Goal: Check status: Check status

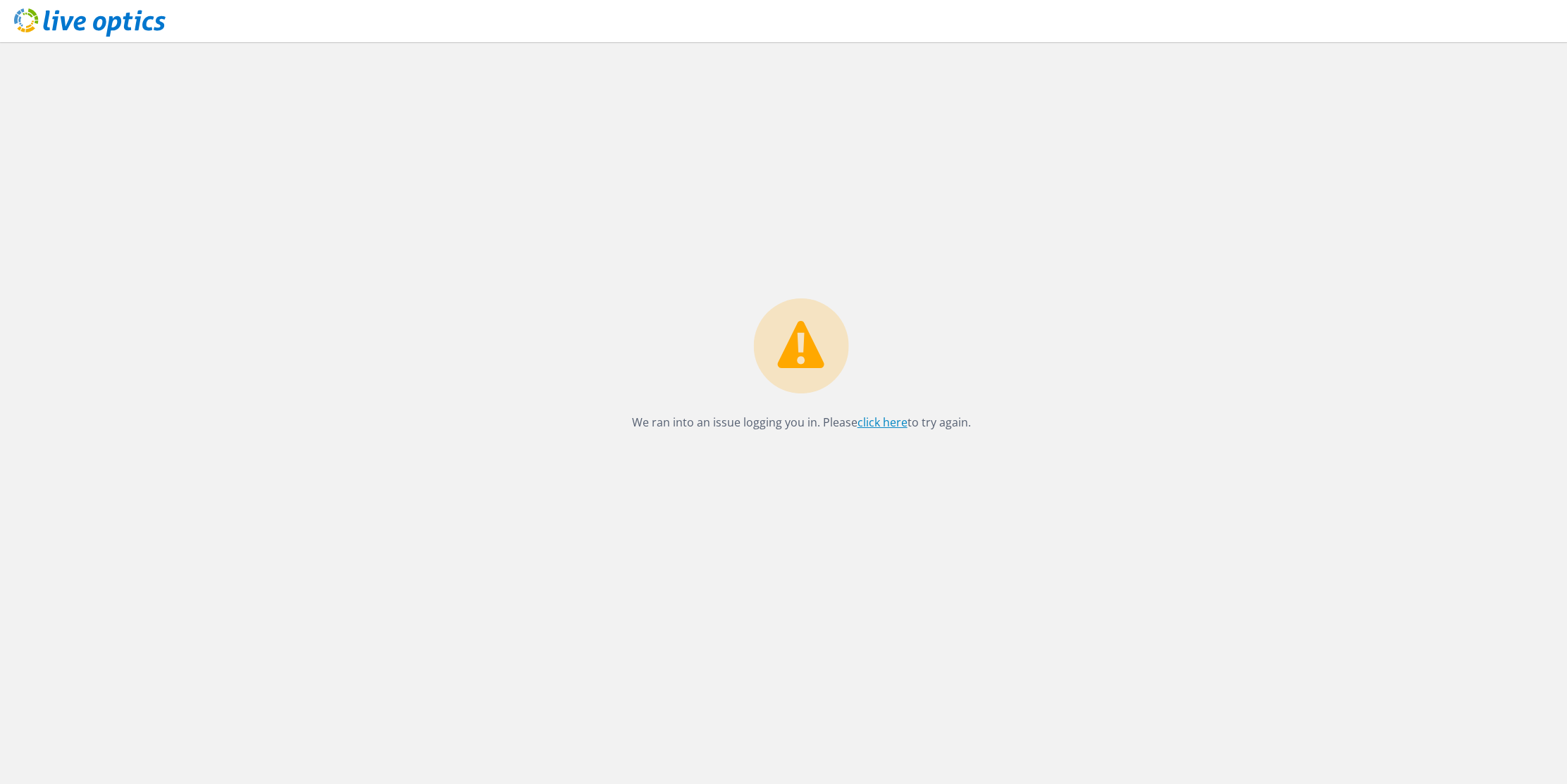
click at [882, 420] on link "click here" at bounding box center [883, 422] width 50 height 15
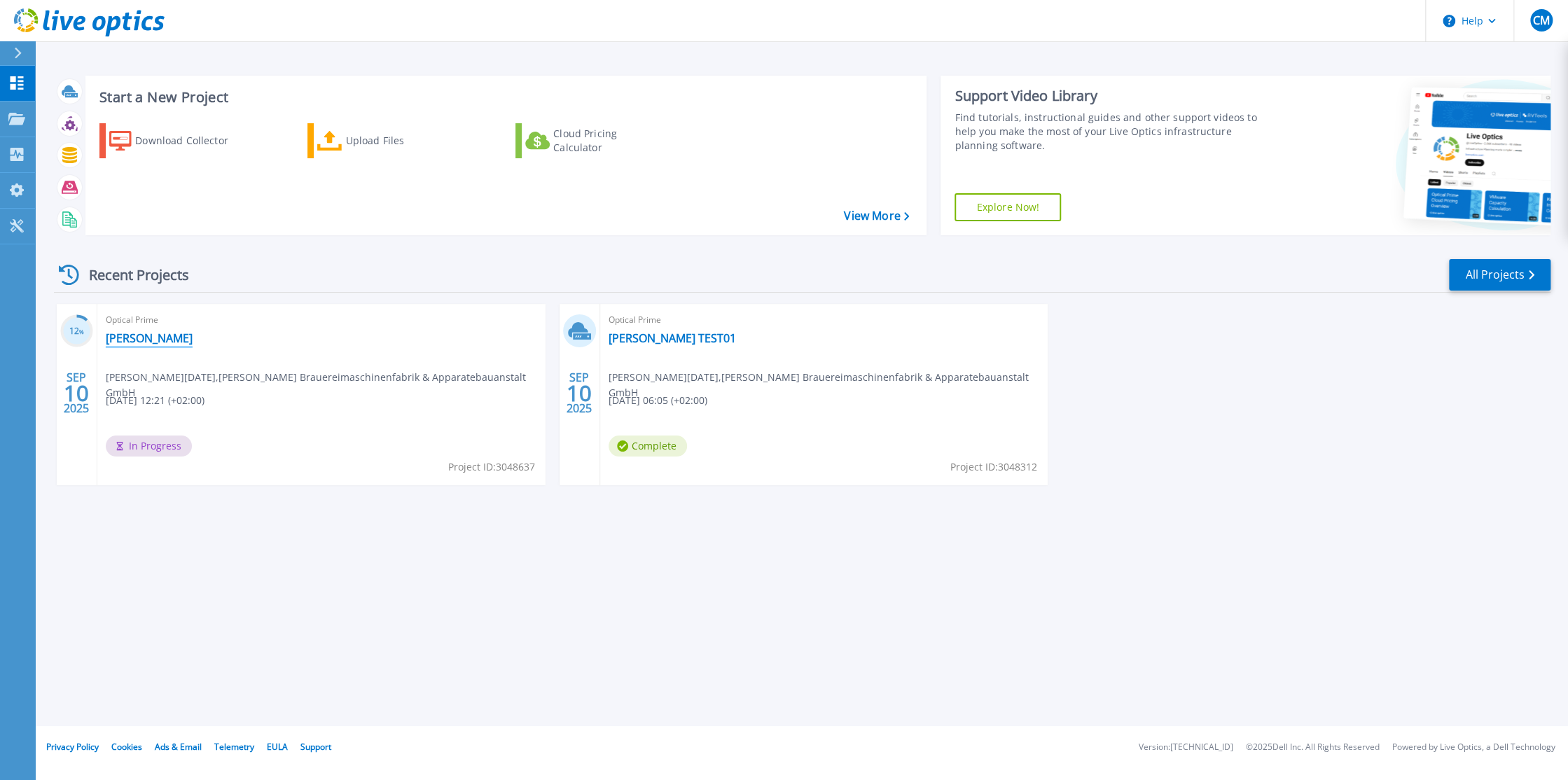
click at [156, 342] on link "[PERSON_NAME]" at bounding box center [149, 338] width 87 height 14
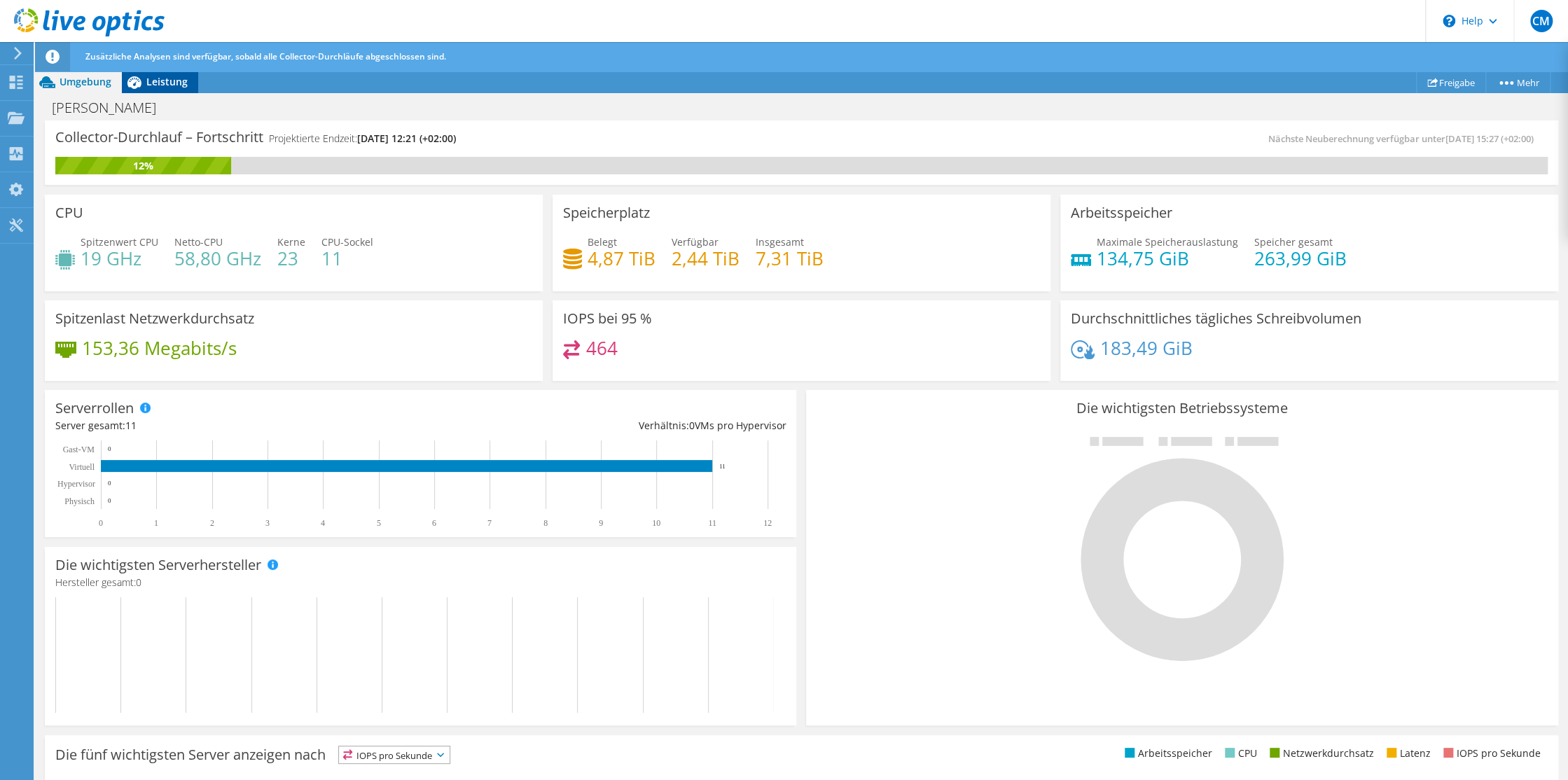
click at [163, 81] on span "Leistung" at bounding box center [167, 81] width 42 height 14
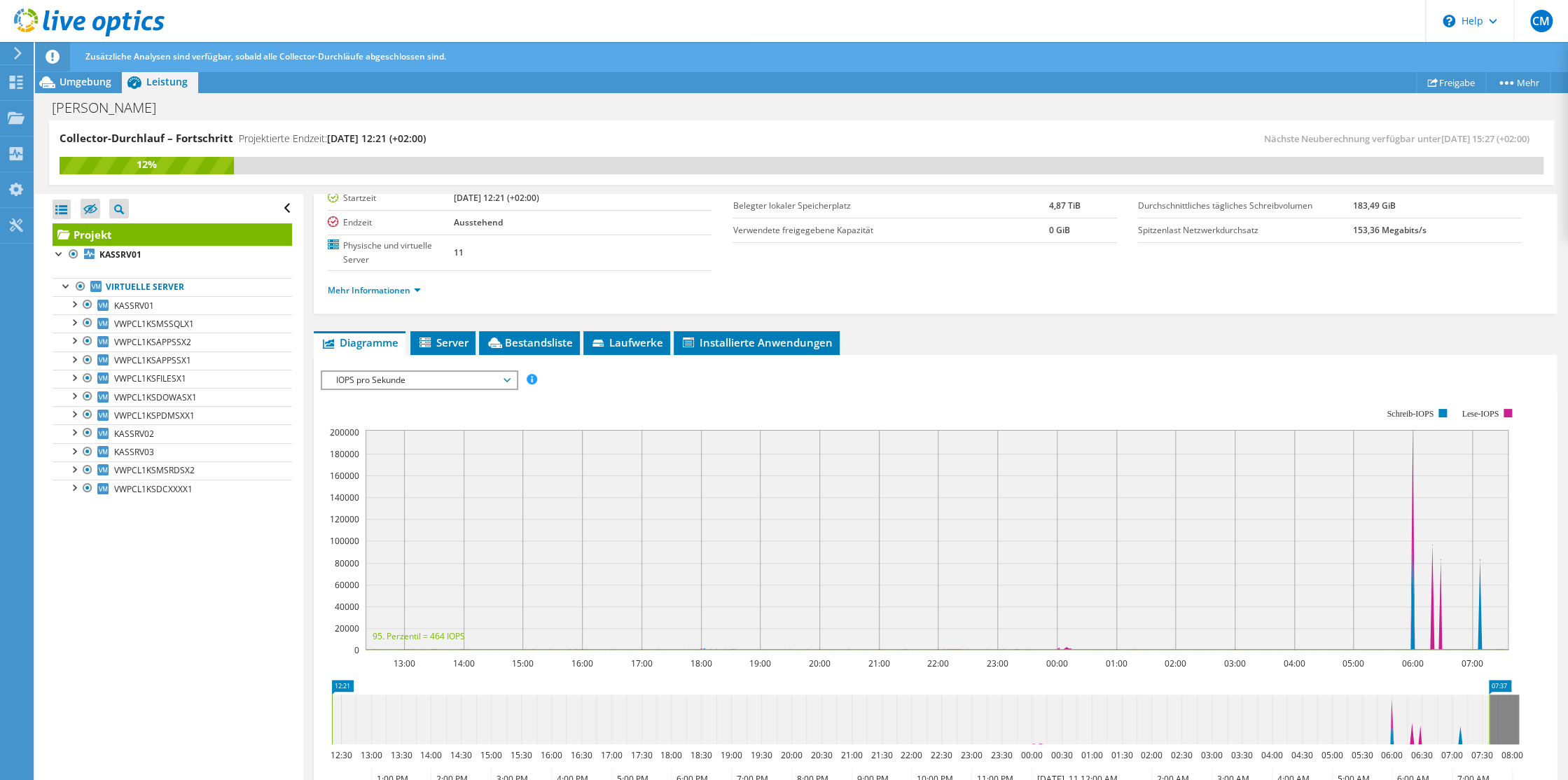
scroll to position [210, 0]
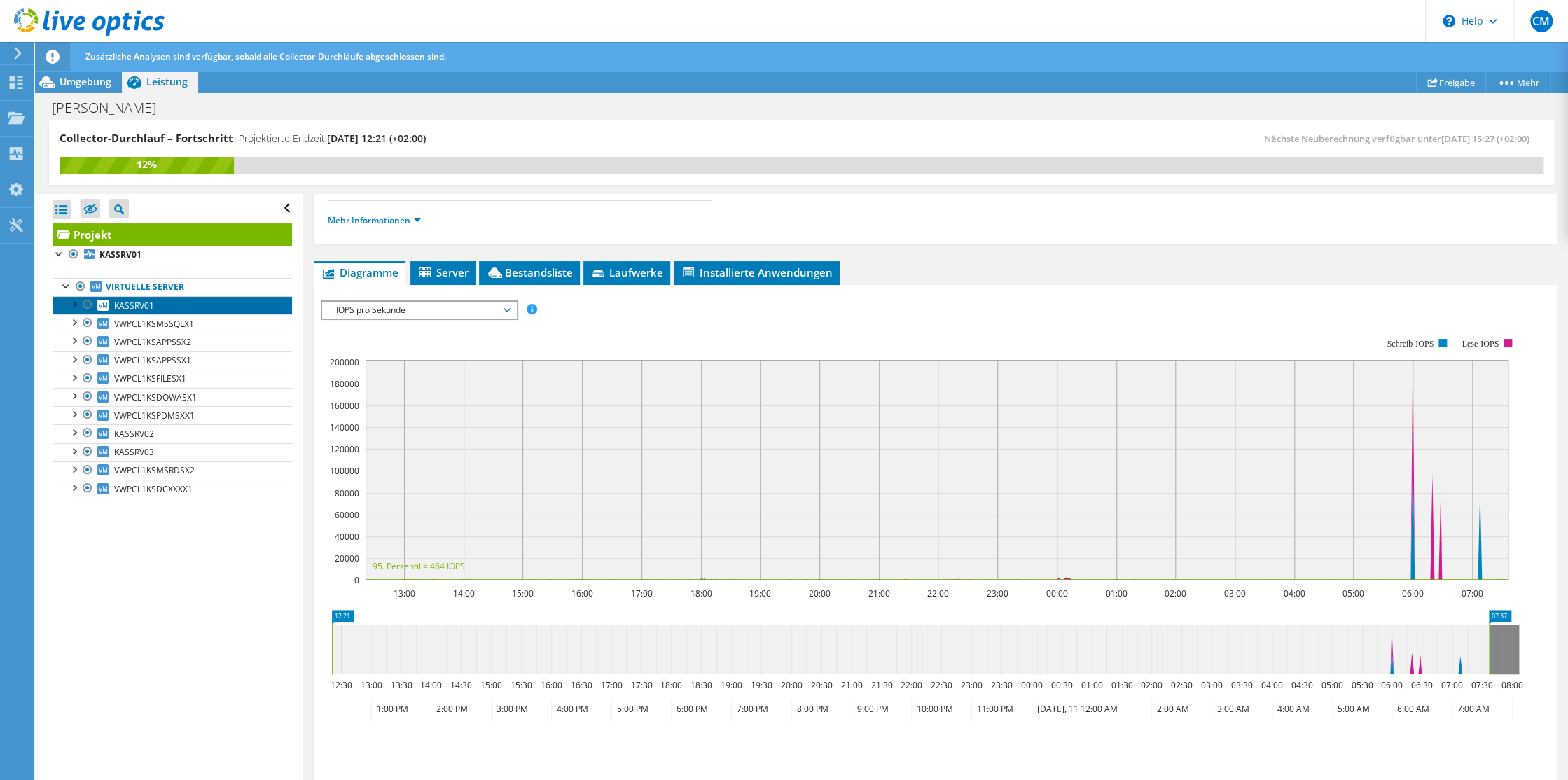
click at [137, 306] on span "KASSRV01" at bounding box center [134, 306] width 40 height 12
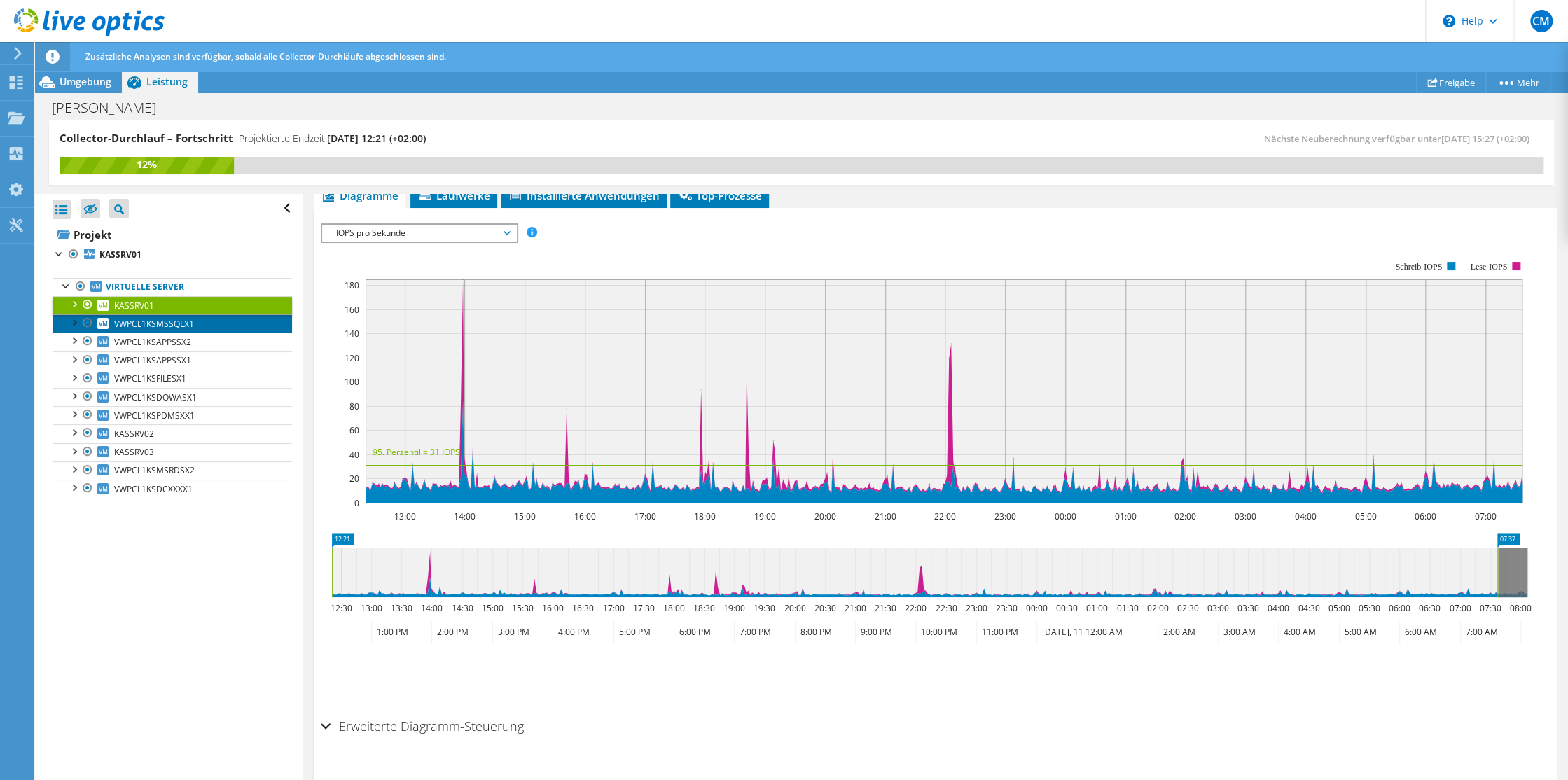
click at [137, 323] on span "VWPCL1KSMSSQLX1" at bounding box center [154, 324] width 80 height 12
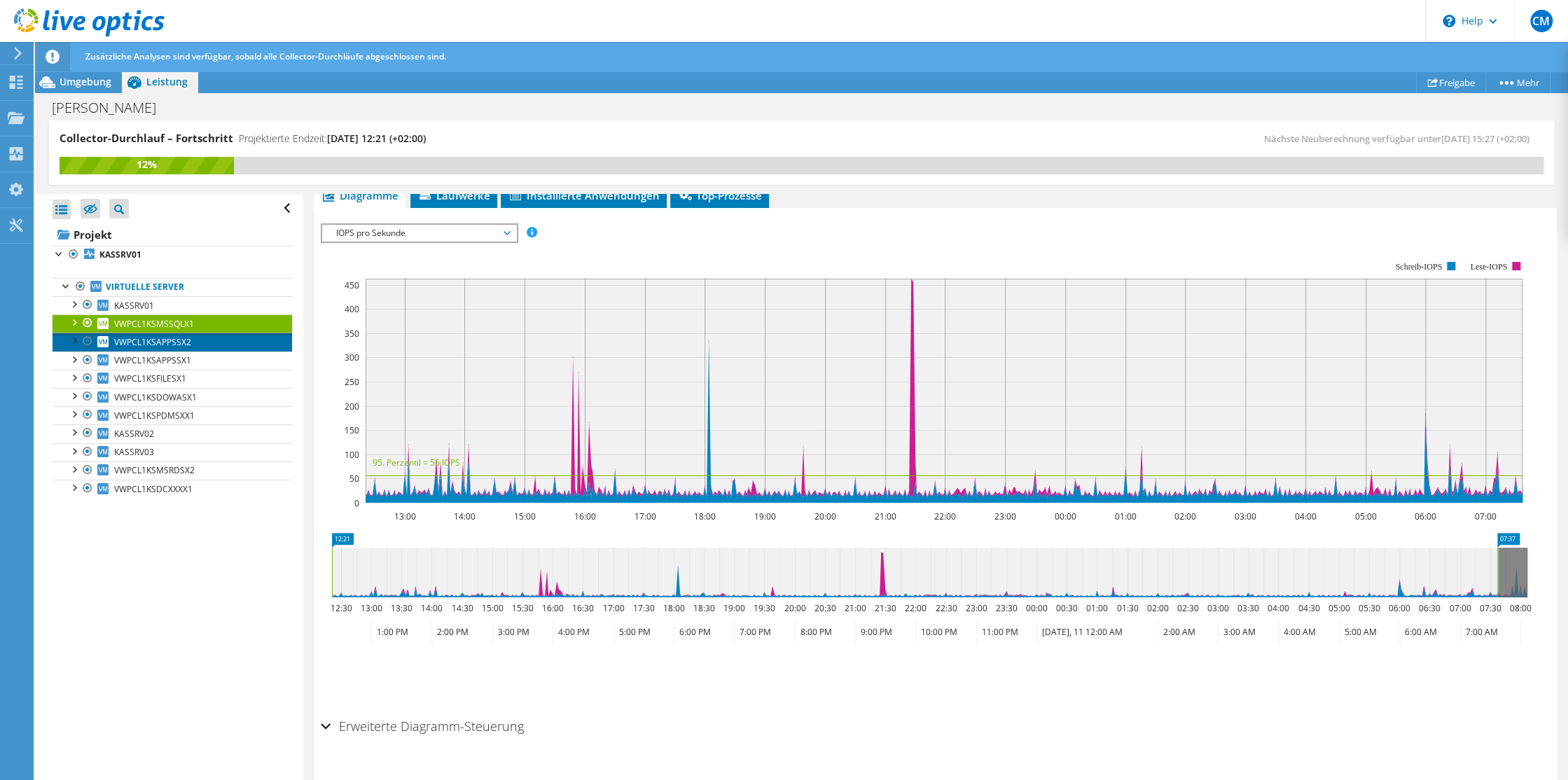
click at [147, 339] on span "VWPCL1KSAPPSSX2" at bounding box center [153, 342] width 77 height 12
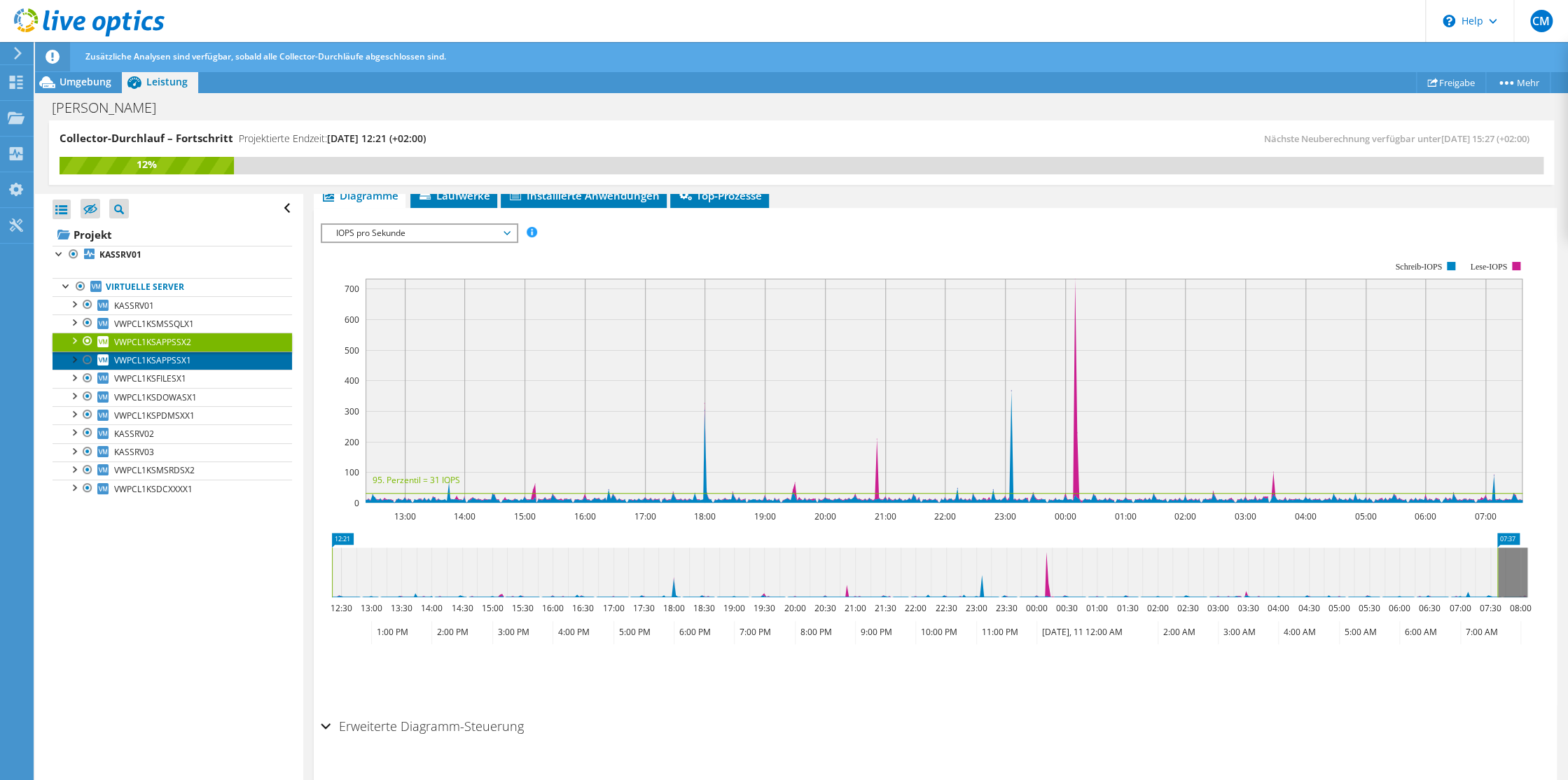
click at [143, 356] on span "VWPCL1KSAPPSSX1" at bounding box center [153, 361] width 77 height 12
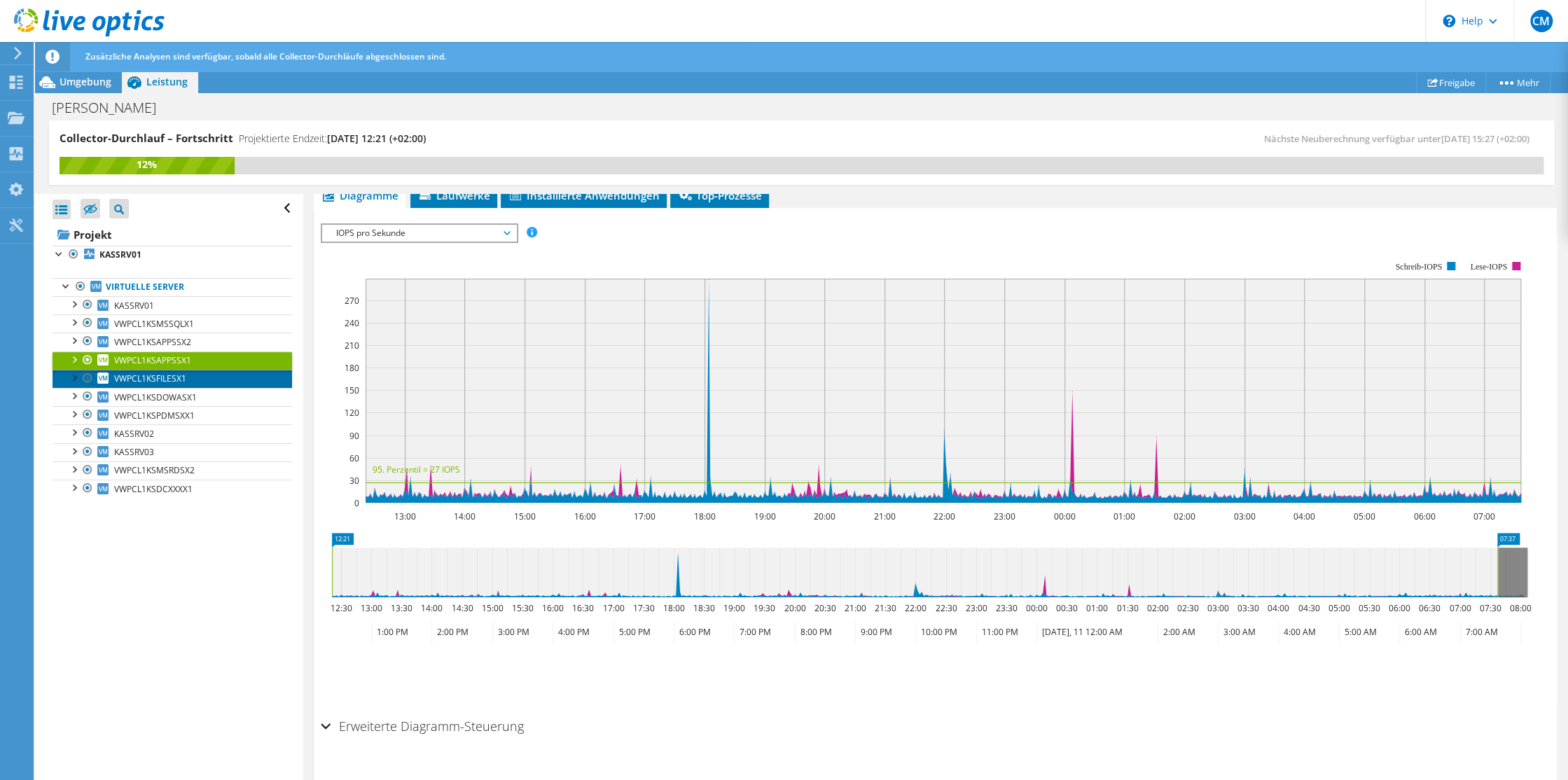
click at [147, 380] on span "VWPCL1KSFILESX1" at bounding box center [150, 379] width 72 height 12
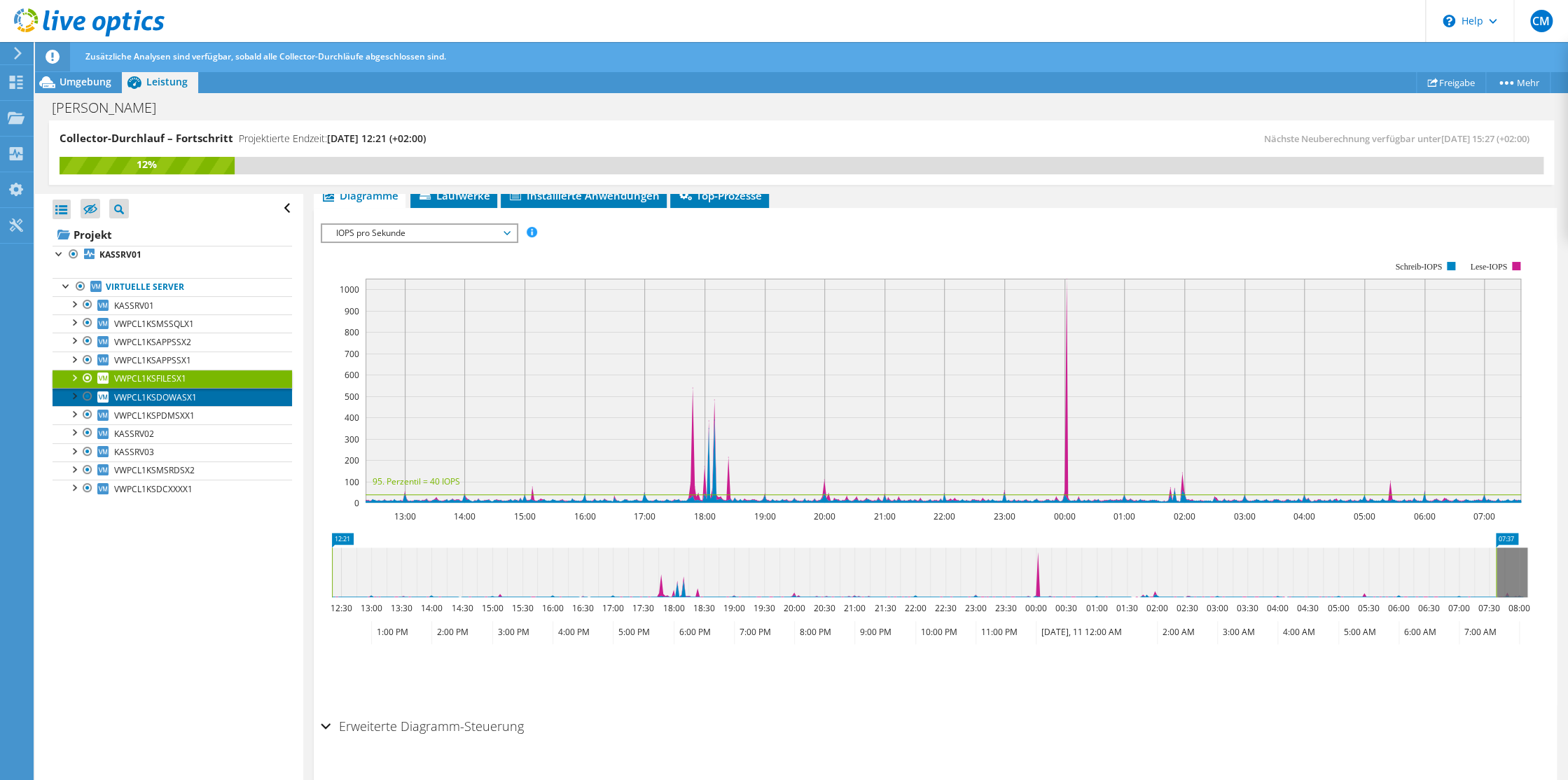
click at [132, 397] on span "VWPCL1KSDOWASX1" at bounding box center [155, 397] width 82 height 12
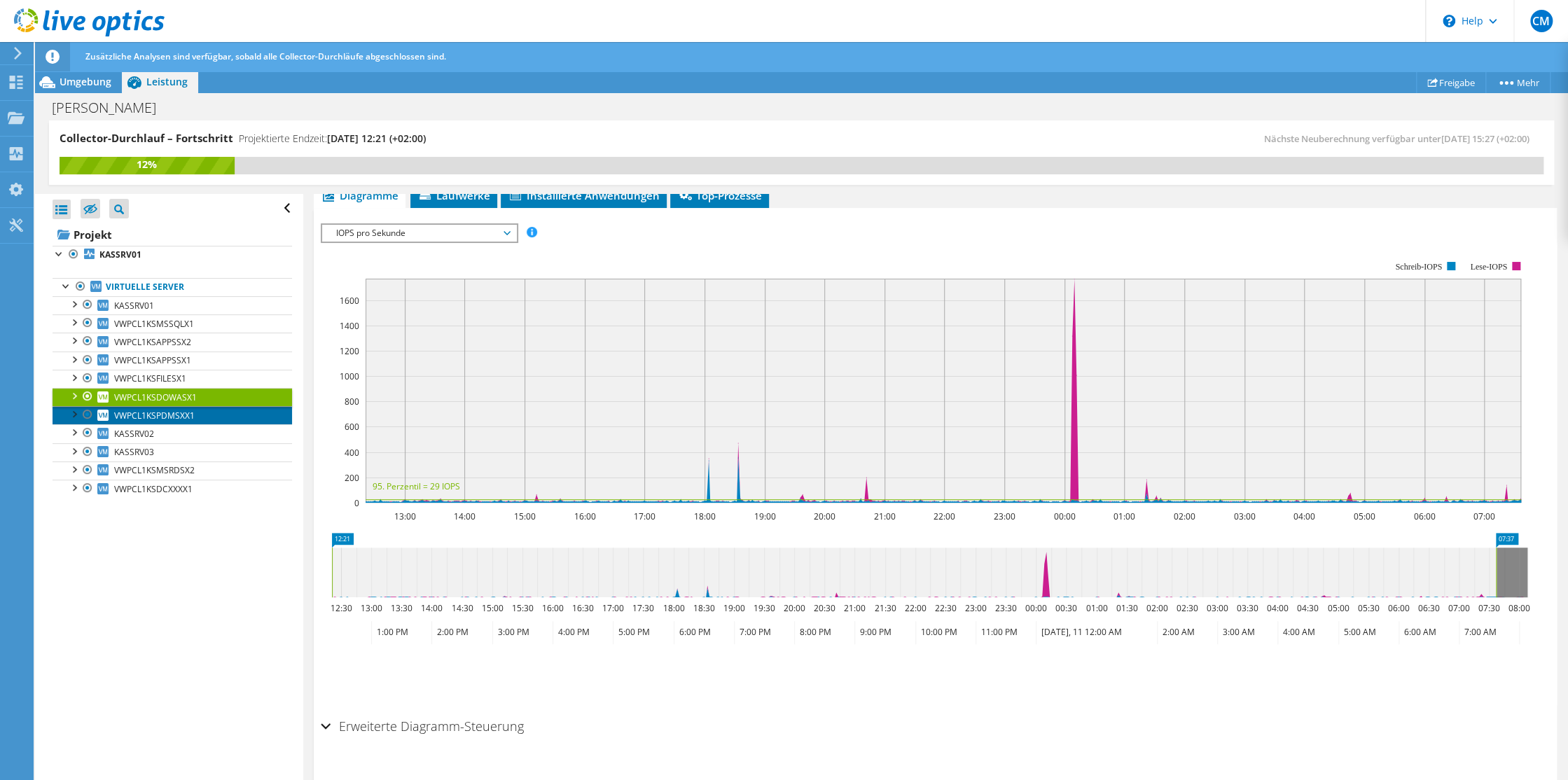
click at [142, 411] on span "VWPCL1KSPDMSXX1" at bounding box center [154, 416] width 81 height 12
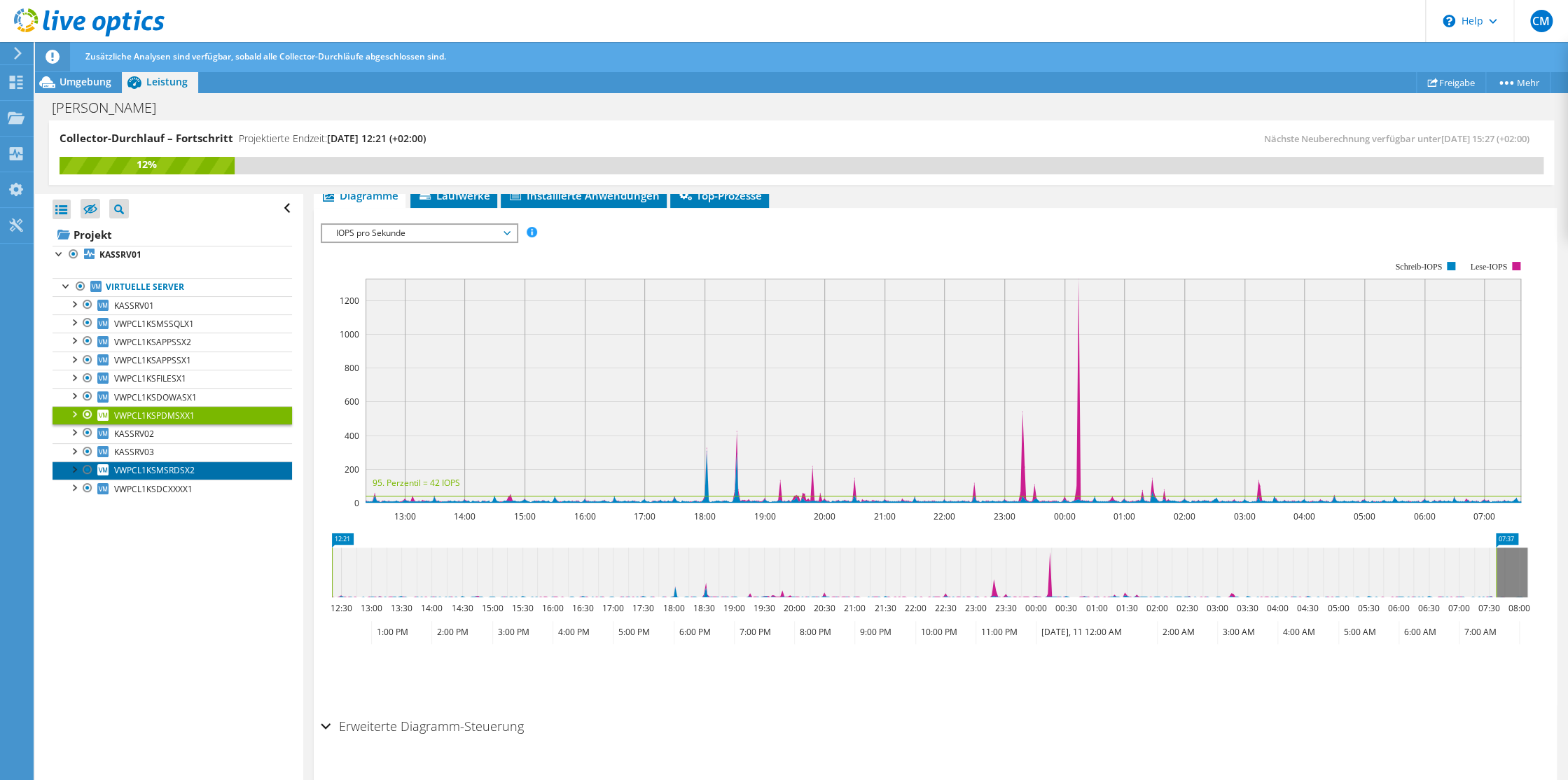
click at [152, 469] on span "VWPCL1KSMSRDSX2" at bounding box center [154, 470] width 81 height 12
